Goal: Communication & Community: Ask a question

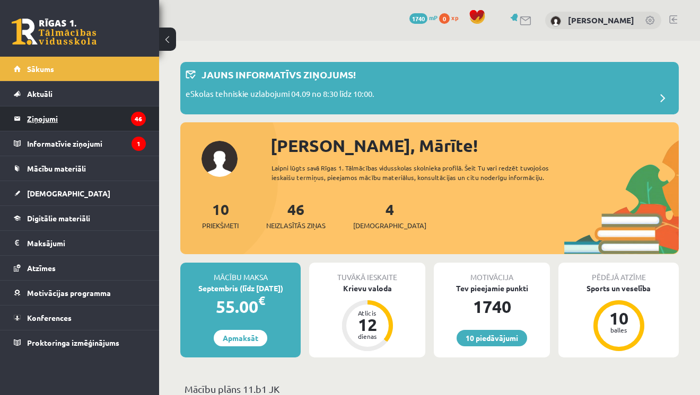
click at [38, 116] on legend "Ziņojumi 46" at bounding box center [86, 119] width 119 height 24
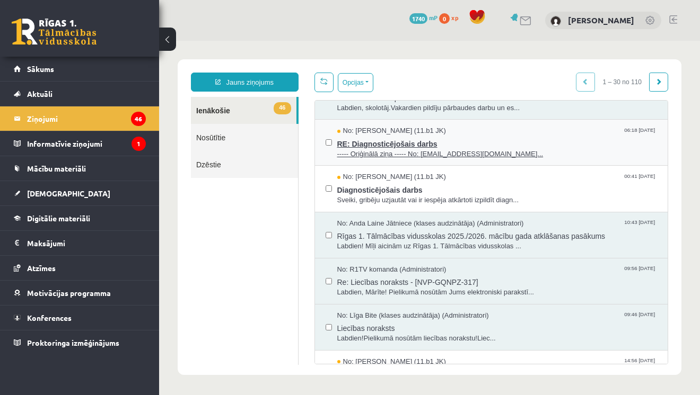
scroll to position [75, 0]
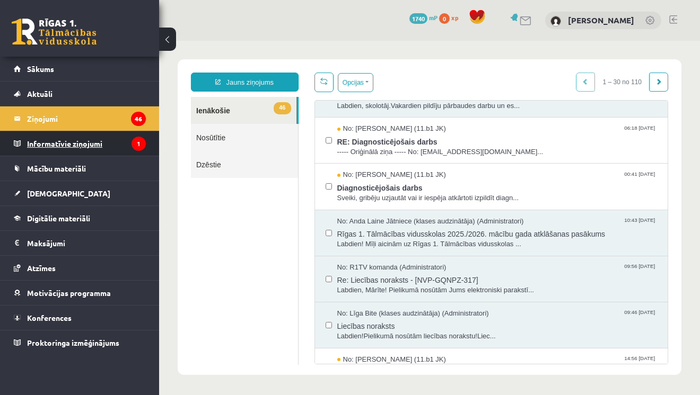
click at [101, 147] on legend "Informatīvie ziņojumi 1" at bounding box center [86, 143] width 119 height 24
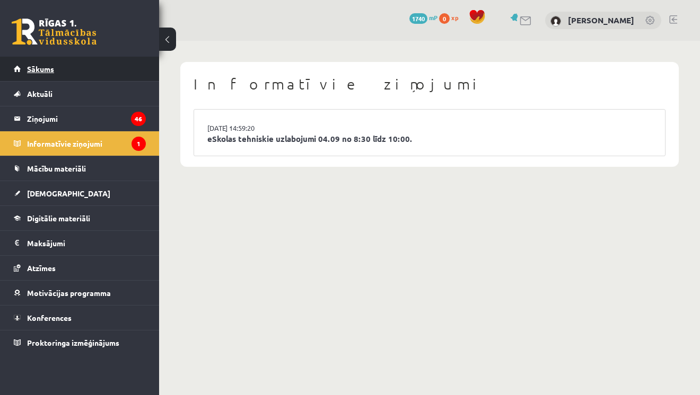
click at [75, 71] on link "Sākums" at bounding box center [80, 69] width 132 height 24
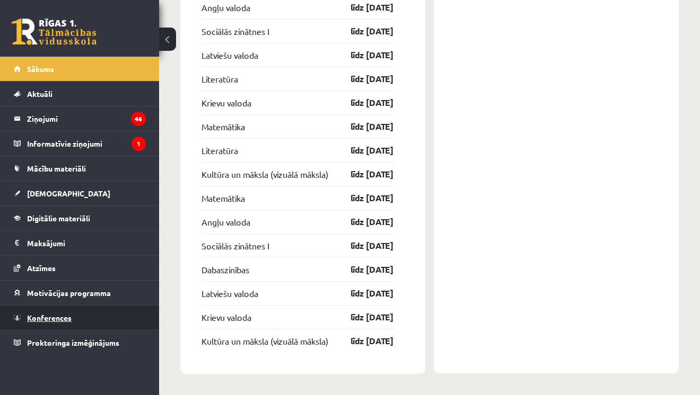
scroll to position [1635, 0]
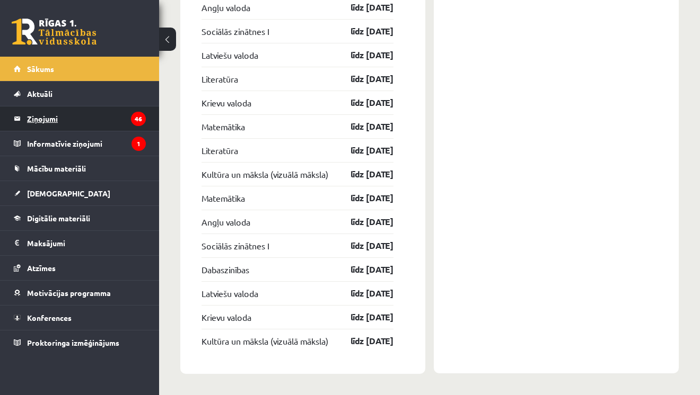
click at [55, 116] on legend "Ziņojumi 46" at bounding box center [86, 119] width 119 height 24
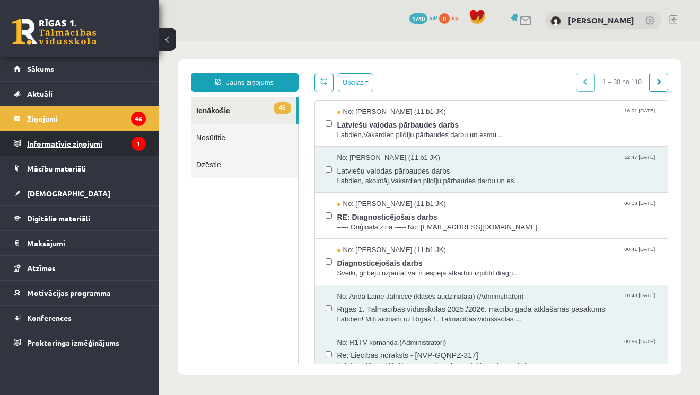
click at [47, 148] on legend "Informatīvie ziņojumi 1" at bounding box center [86, 143] width 119 height 24
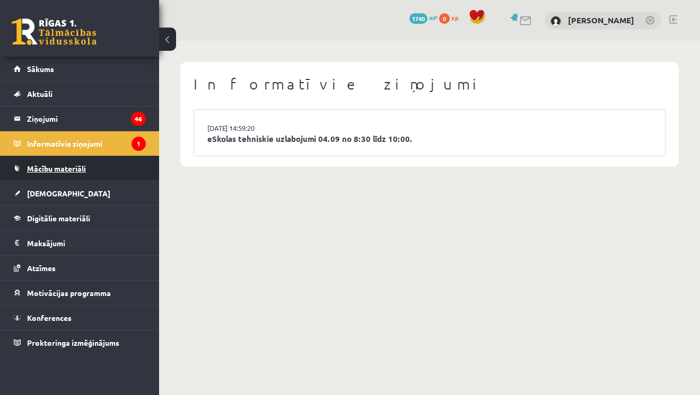
click at [49, 171] on span "Mācību materiāli" at bounding box center [56, 169] width 59 height 10
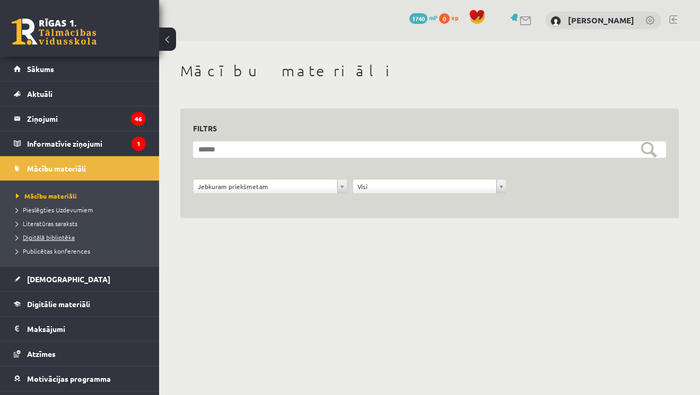
click at [62, 240] on span "Digitālā bibliotēka" at bounding box center [45, 237] width 59 height 8
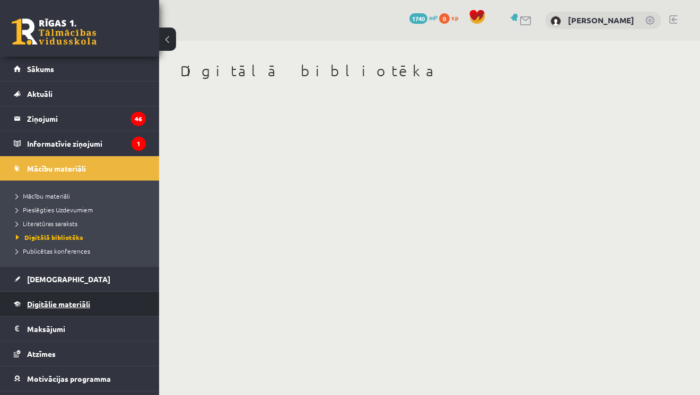
click at [65, 297] on link "Digitālie materiāli" at bounding box center [80, 304] width 132 height 24
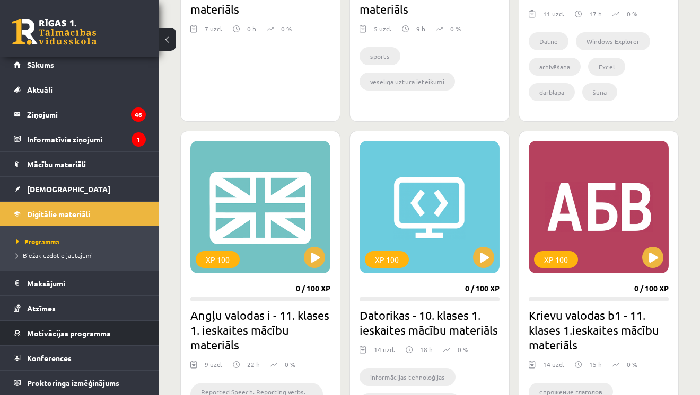
scroll to position [4, 0]
click at [68, 342] on link "Motivācijas programma" at bounding box center [80, 333] width 132 height 24
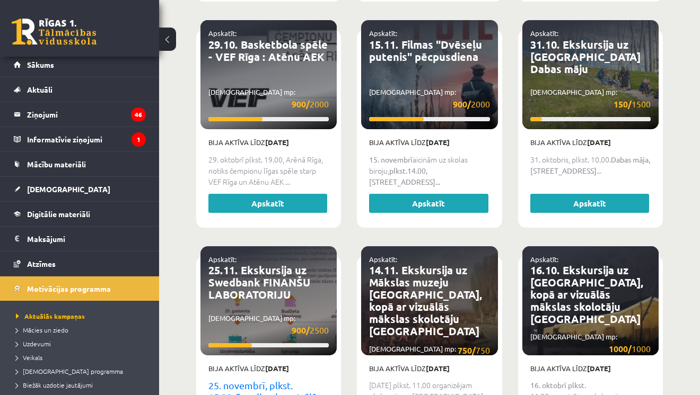
scroll to position [1206, 0]
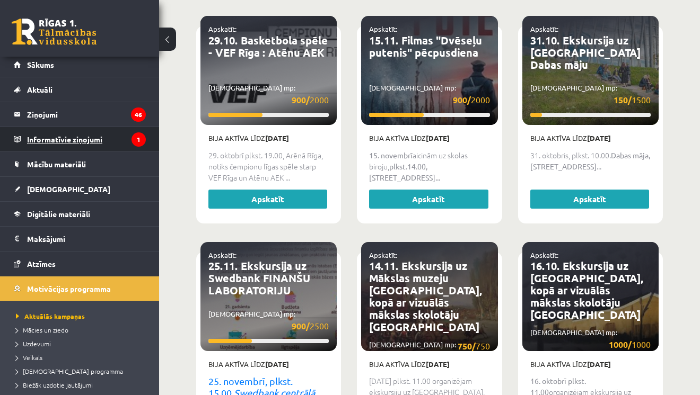
click at [65, 140] on legend "Informatīvie ziņojumi 1" at bounding box center [86, 139] width 119 height 24
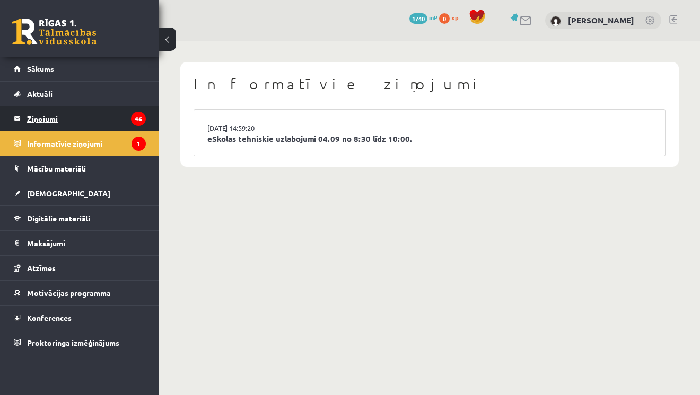
click at [61, 120] on legend "Ziņojumi 46" at bounding box center [86, 119] width 119 height 24
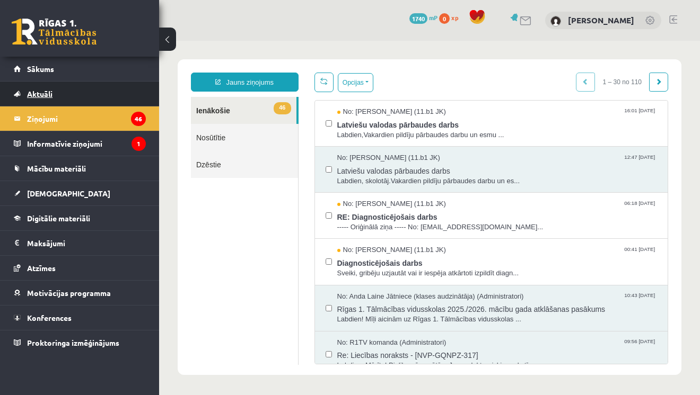
click at [38, 92] on span "Aktuāli" at bounding box center [39, 94] width 25 height 10
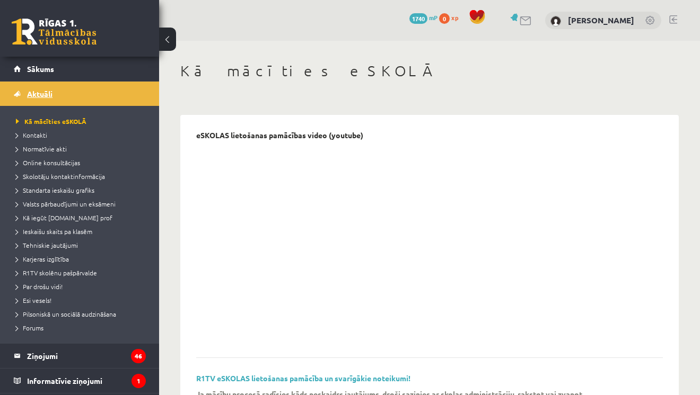
click at [69, 91] on link "Aktuāli" at bounding box center [80, 94] width 132 height 24
click at [54, 74] on link "Sākums" at bounding box center [80, 69] width 132 height 24
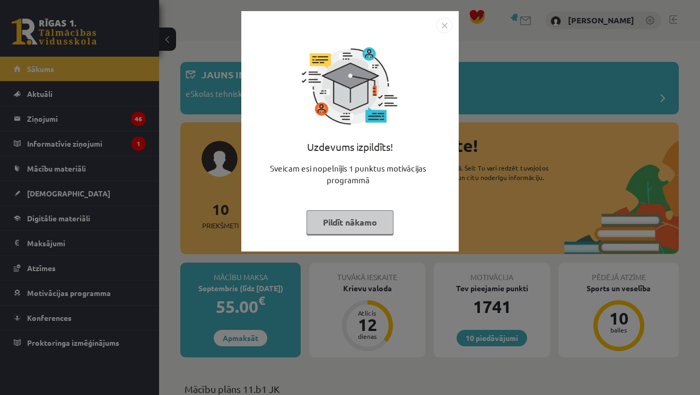
click at [446, 24] on img "Close" at bounding box center [444, 25] width 16 height 16
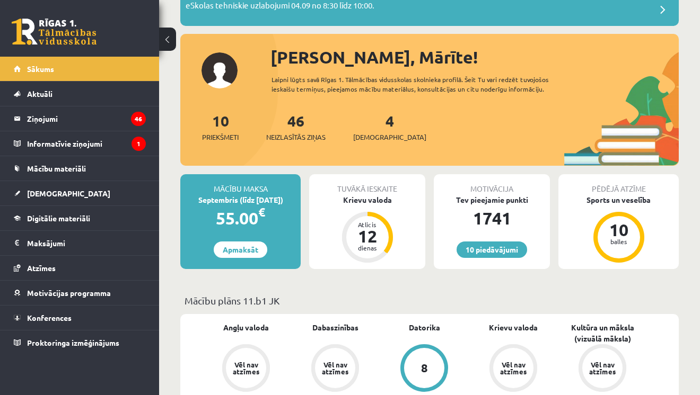
scroll to position [118, 0]
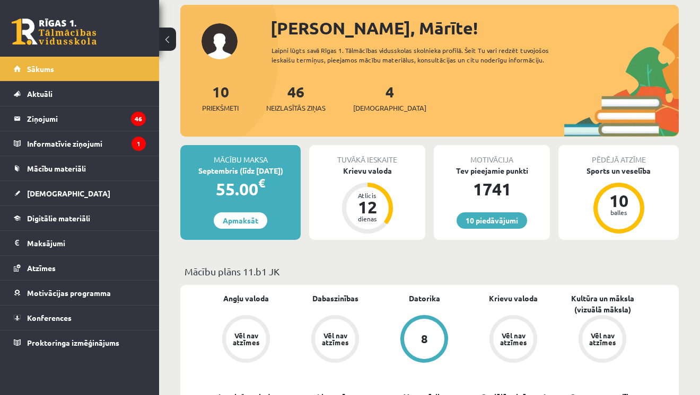
click at [377, 160] on div "Tuvākā ieskaite" at bounding box center [367, 155] width 116 height 20
click at [374, 172] on div "Krievu valoda" at bounding box center [367, 170] width 116 height 11
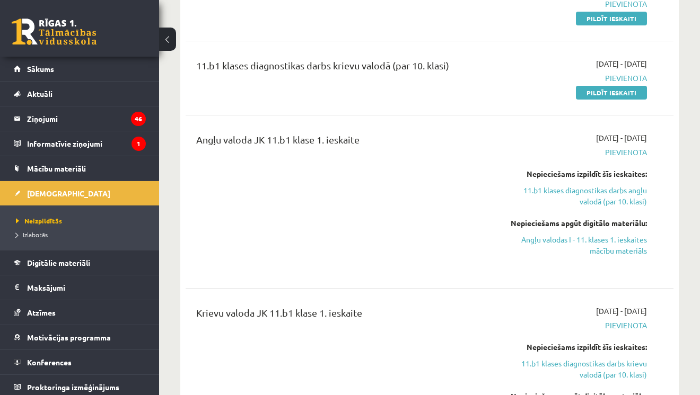
scroll to position [184, 0]
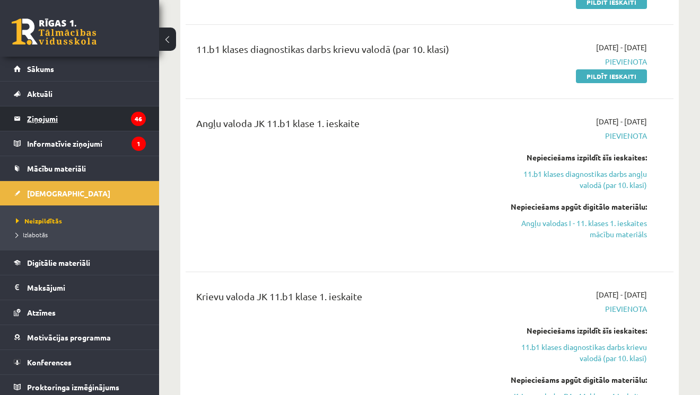
click at [55, 119] on legend "Ziņojumi 46" at bounding box center [86, 119] width 119 height 24
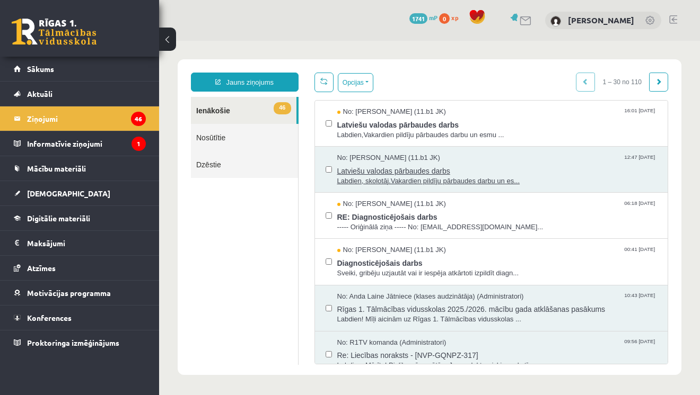
click at [430, 181] on span "Labdien, skolotāj.Vakardien pildīju pārbaudes darbu un es..." at bounding box center [497, 181] width 320 height 10
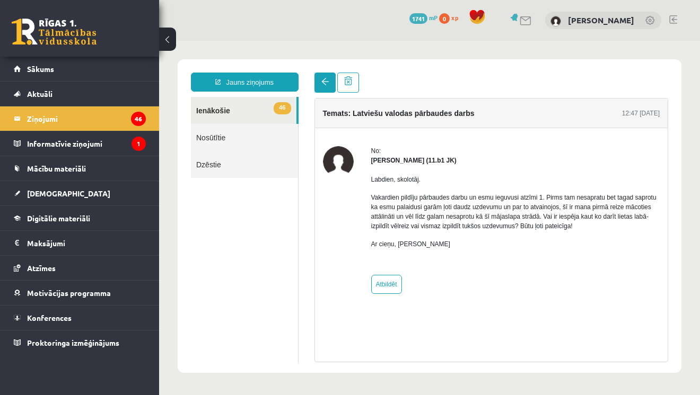
click at [329, 82] on link at bounding box center [324, 83] width 21 height 20
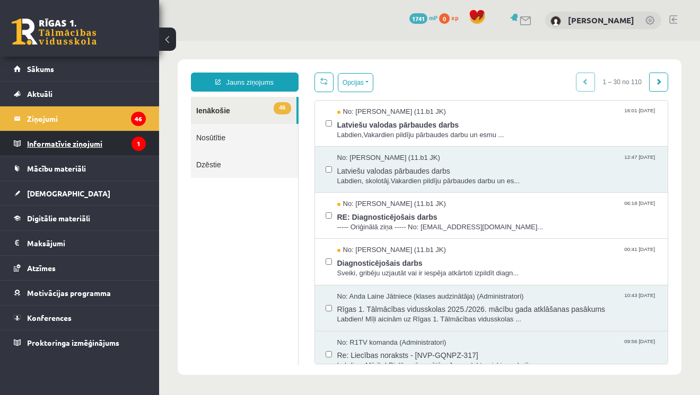
click at [63, 143] on legend "Informatīvie ziņojumi 1" at bounding box center [86, 143] width 119 height 24
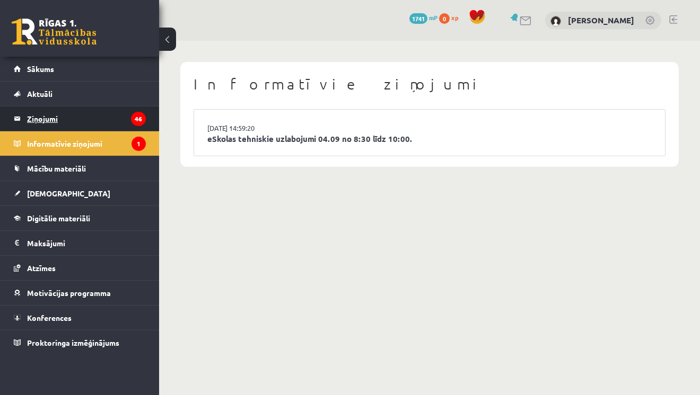
click at [56, 118] on legend "Ziņojumi 46" at bounding box center [86, 119] width 119 height 24
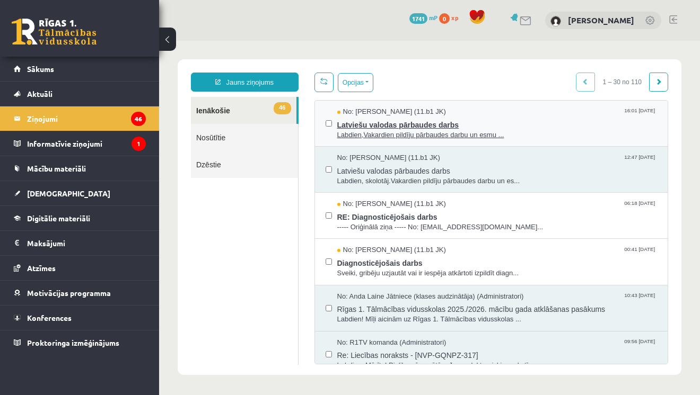
click at [414, 119] on span "Latviešu valodas pārbaudes darbs" at bounding box center [497, 123] width 320 height 13
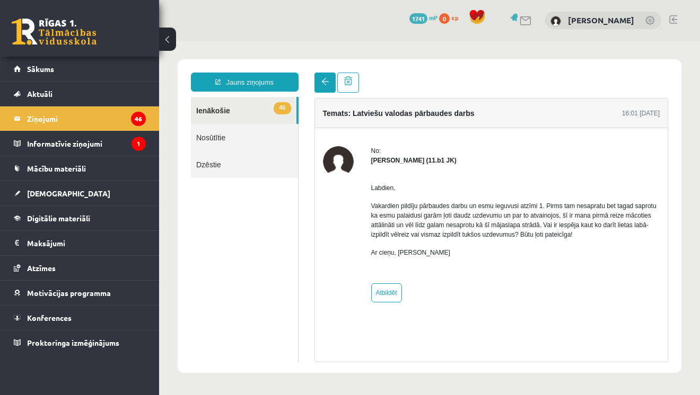
click at [322, 83] on span at bounding box center [324, 81] width 7 height 7
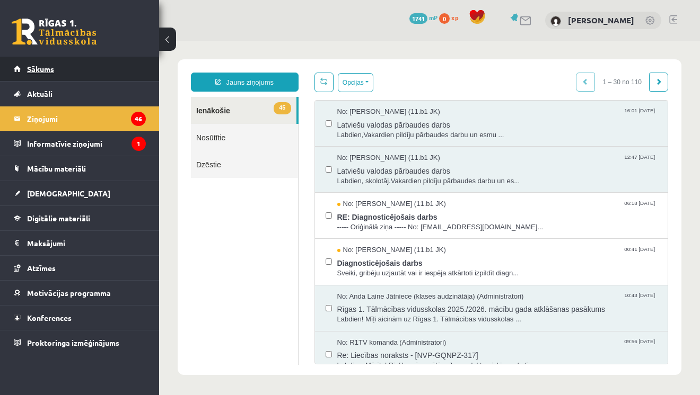
click at [35, 75] on link "Sākums" at bounding box center [80, 69] width 132 height 24
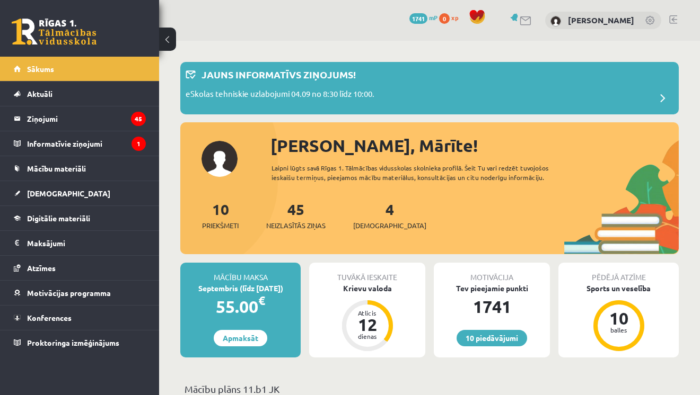
click at [672, 19] on link at bounding box center [673, 19] width 8 height 8
